Goal: Information Seeking & Learning: Learn about a topic

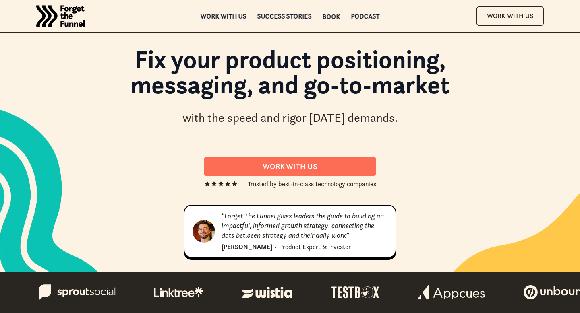
click at [327, 17] on div "Book" at bounding box center [331, 17] width 18 height 6
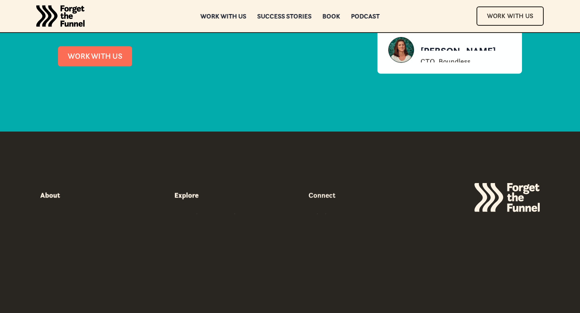
scroll to position [3821, 0]
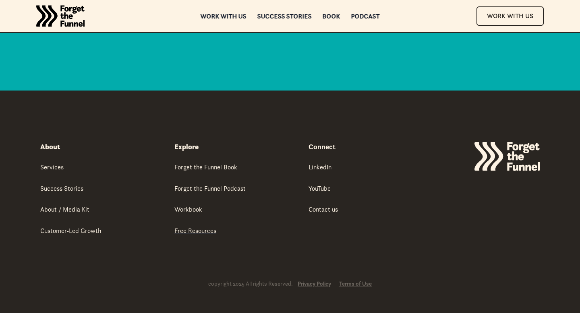
click at [191, 231] on div "Free Resources" at bounding box center [195, 230] width 42 height 9
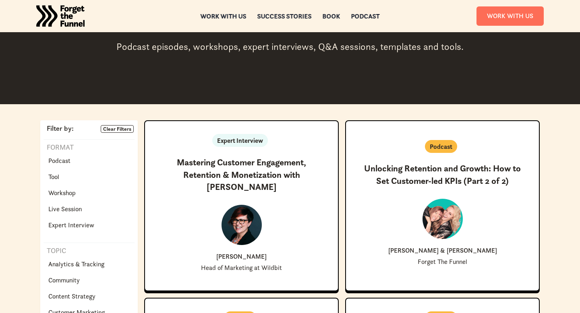
scroll to position [101, 0]
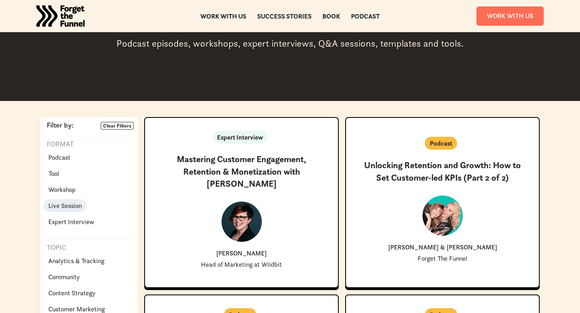
click at [73, 206] on p "Live Session" at bounding box center [64, 206] width 33 height 10
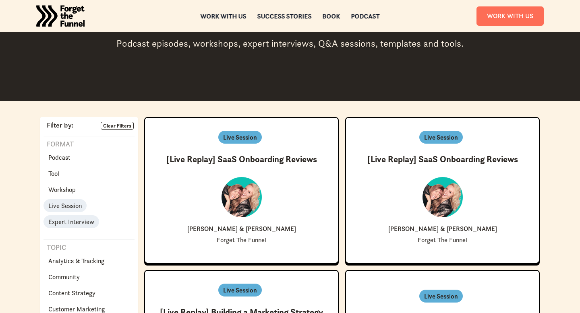
scroll to position [369, 0]
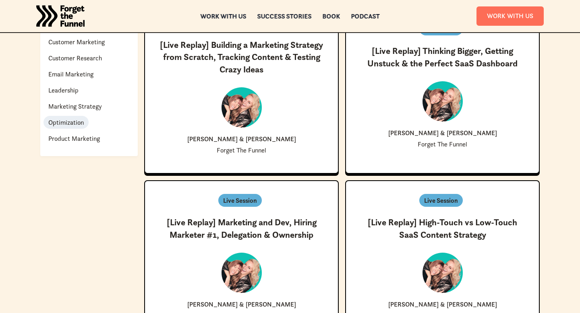
click at [70, 120] on p "Optimization" at bounding box center [65, 123] width 35 height 10
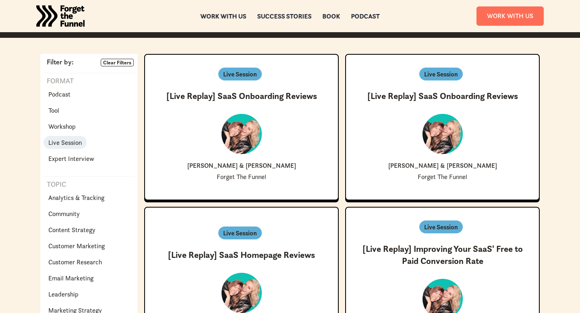
scroll to position [103, 0]
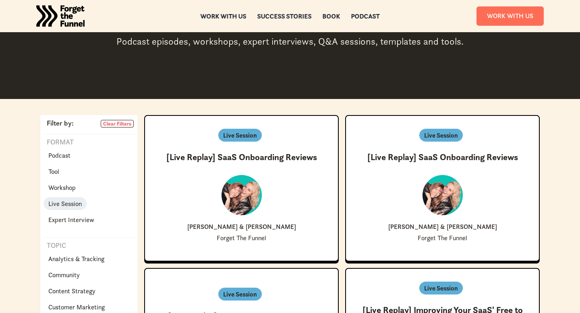
click at [118, 123] on link "Clear Filters" at bounding box center [117, 124] width 33 height 8
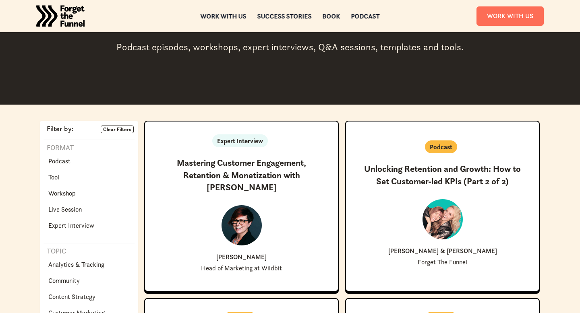
scroll to position [102, 0]
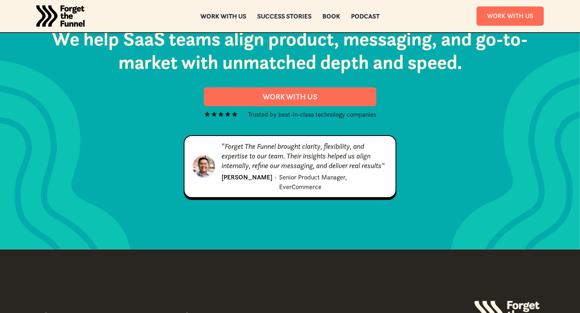
scroll to position [4115, 0]
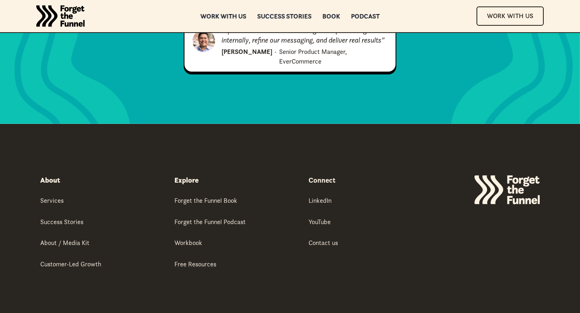
click at [195, 260] on link "Free Resources" at bounding box center [195, 265] width 42 height 10
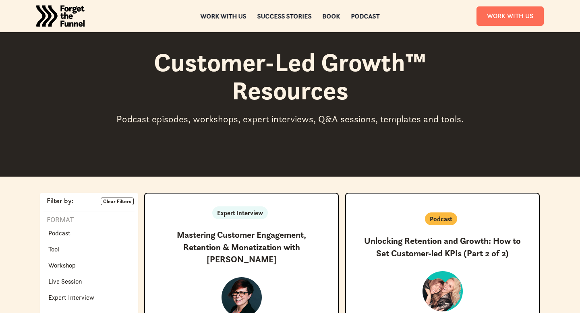
scroll to position [28, 0]
